Goal: Register for event/course

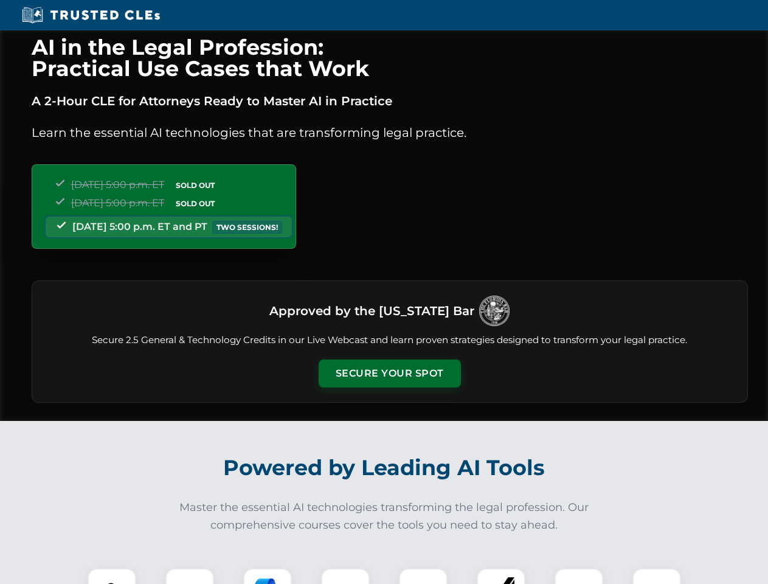
click at [389, 373] on button "Secure Your Spot" at bounding box center [390, 373] width 142 height 28
click at [112, 576] on img at bounding box center [111, 592] width 35 height 35
click at [190, 576] on div at bounding box center [189, 592] width 49 height 49
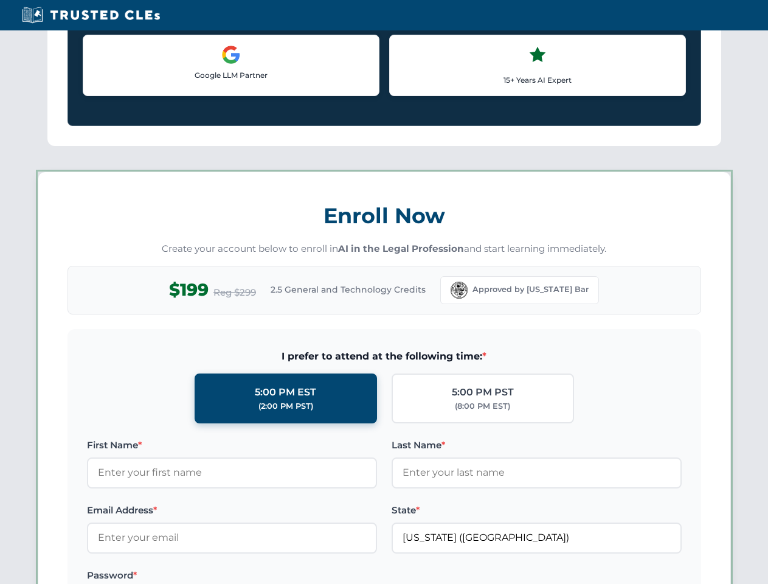
click at [345, 576] on label "Password *" at bounding box center [232, 575] width 290 height 15
